Goal: Task Accomplishment & Management: Manage account settings

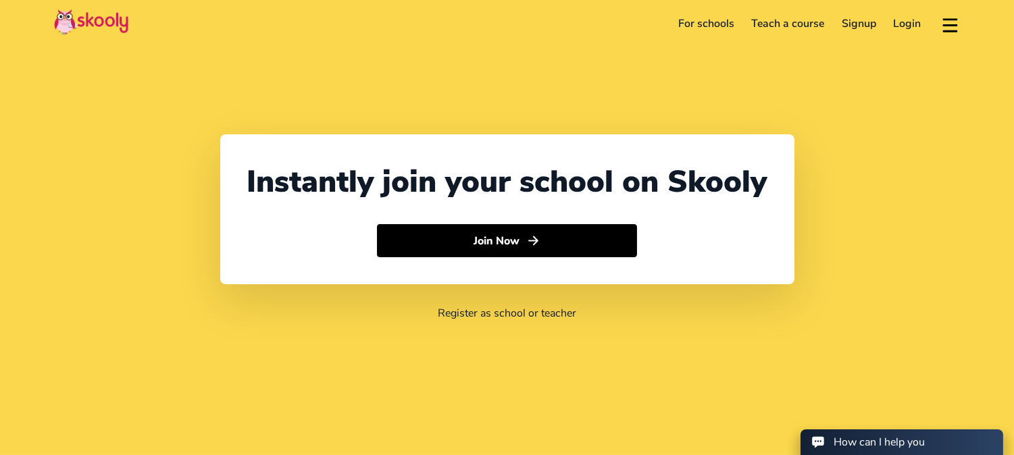
select select "91"
select select "[GEOGRAPHIC_DATA]"
select select "[GEOGRAPHIC_DATA]/[GEOGRAPHIC_DATA]"
click at [901, 27] on link "Login" at bounding box center [907, 24] width 45 height 22
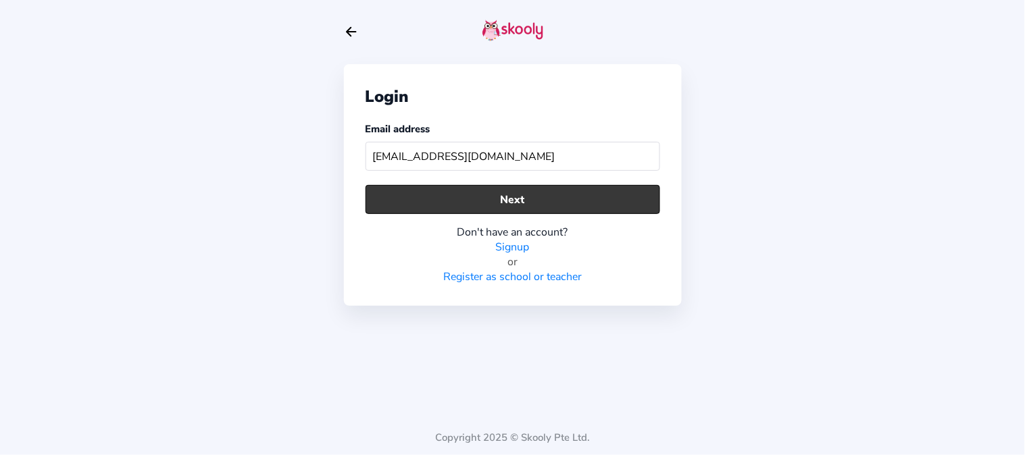
type input "[EMAIL_ADDRESS][DOMAIN_NAME]"
click at [458, 210] on button "Next" at bounding box center [513, 199] width 295 height 29
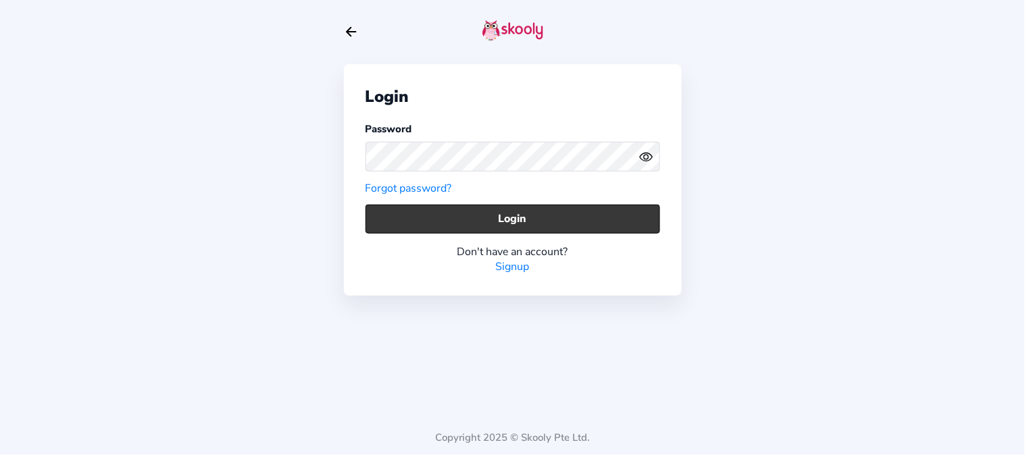
click at [416, 220] on button "Login" at bounding box center [513, 219] width 295 height 29
